Goal: Check status: Check status

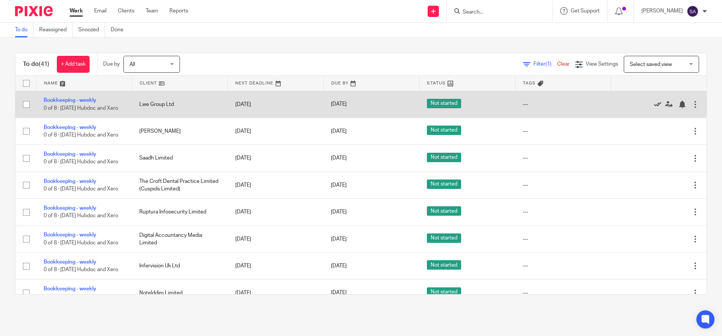
click at [654, 104] on icon at bounding box center [658, 105] width 8 height 8
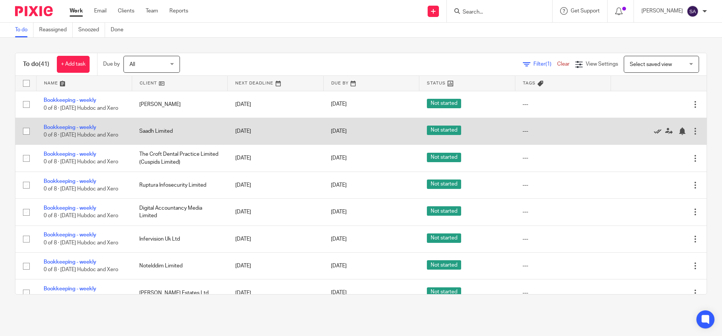
click at [654, 130] on icon at bounding box center [658, 131] width 8 height 8
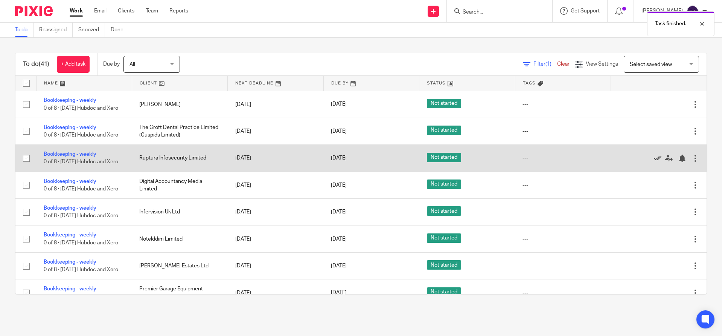
click at [654, 157] on icon at bounding box center [658, 158] width 8 height 8
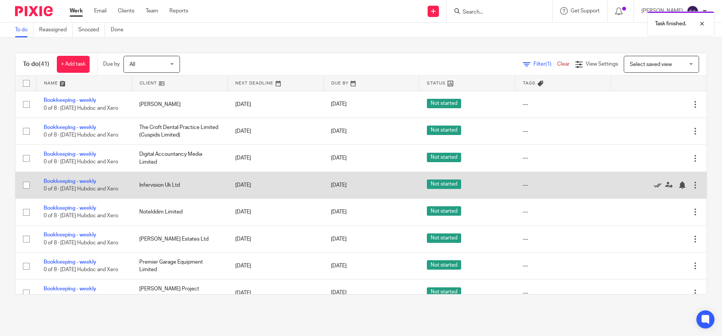
click at [654, 184] on icon at bounding box center [658, 185] width 8 height 8
click at [654, 183] on icon at bounding box center [658, 185] width 8 height 8
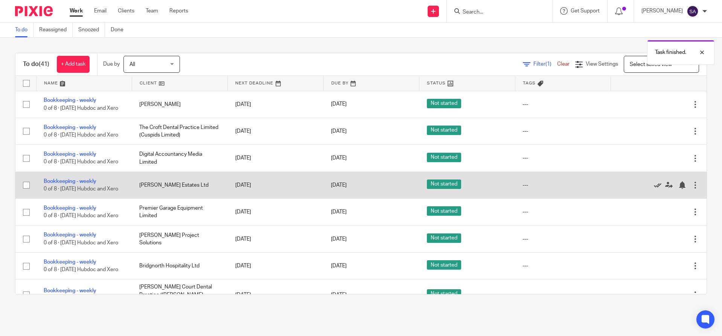
click at [654, 183] on icon at bounding box center [658, 185] width 8 height 8
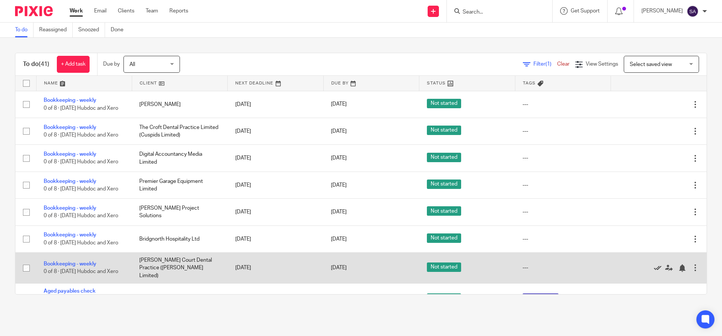
click at [654, 265] on icon at bounding box center [658, 268] width 8 height 8
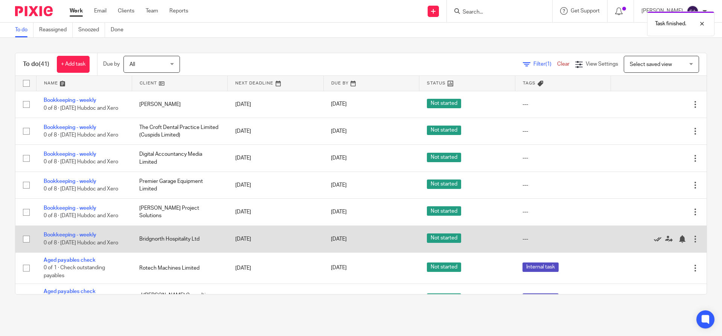
click at [654, 239] on icon at bounding box center [658, 239] width 8 height 8
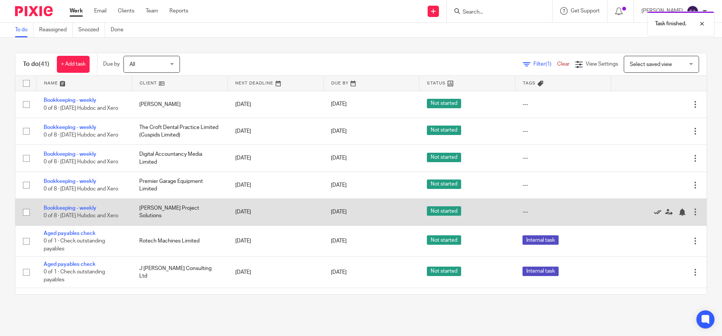
click at [654, 211] on icon at bounding box center [658, 212] width 8 height 8
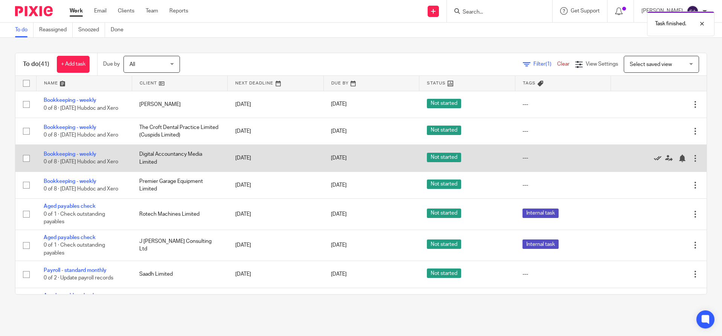
click at [654, 157] on icon at bounding box center [658, 158] width 8 height 8
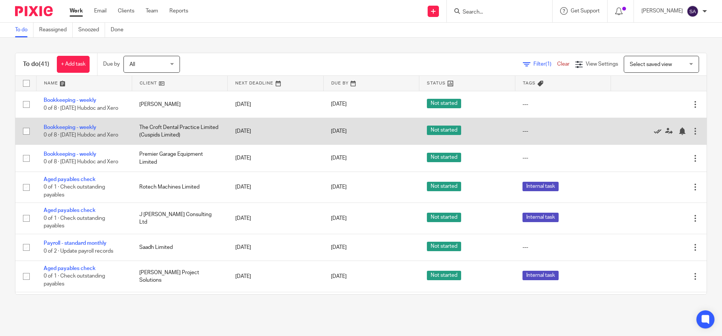
click at [654, 129] on icon at bounding box center [658, 131] width 8 height 8
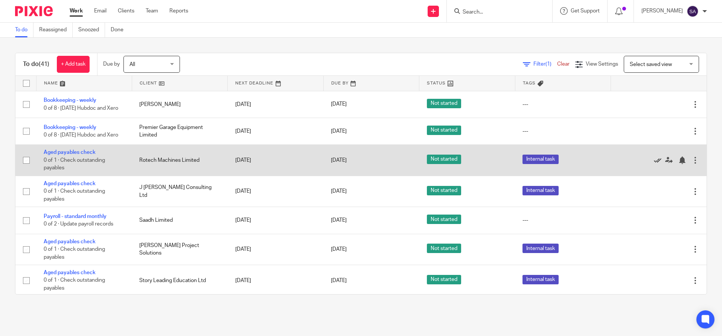
click at [654, 159] on icon at bounding box center [658, 160] width 8 height 8
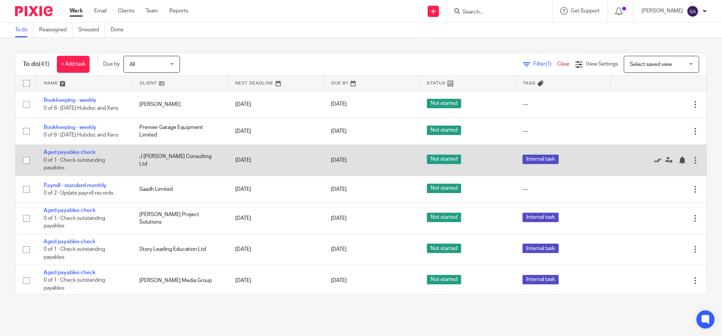
click at [654, 159] on icon at bounding box center [658, 160] width 8 height 8
click at [654, 160] on icon at bounding box center [658, 160] width 8 height 8
